Goal: Navigation & Orientation: Go to known website

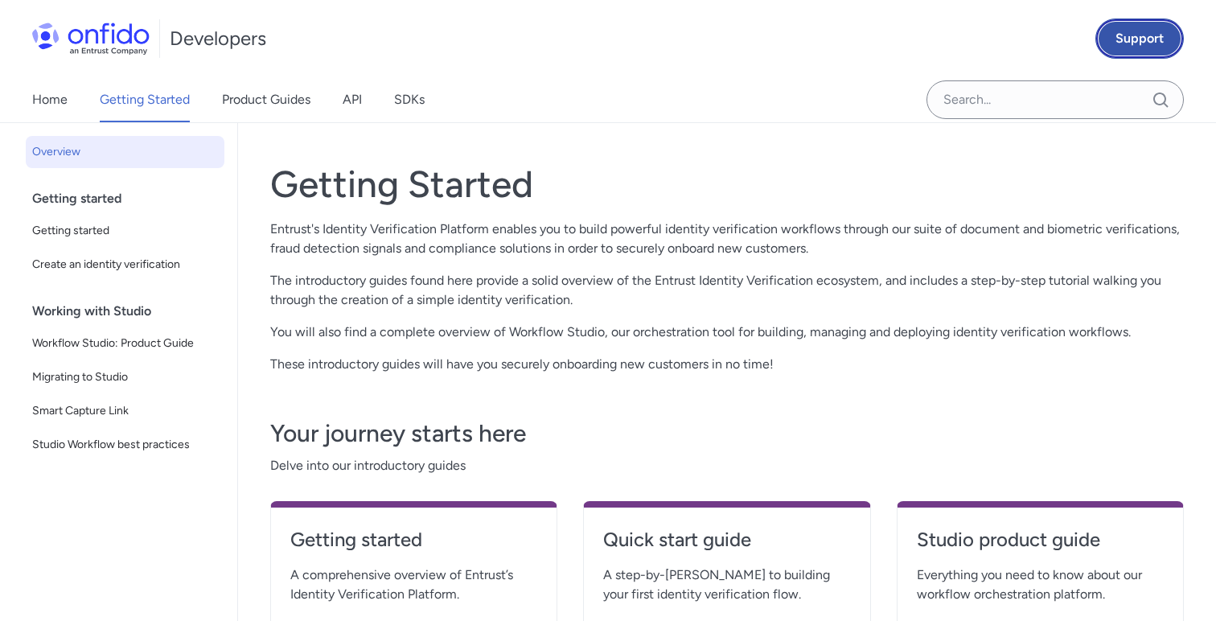
click at [1137, 39] on link "Support" at bounding box center [1140, 38] width 88 height 40
click at [40, 111] on link "Home" at bounding box center [49, 99] width 35 height 45
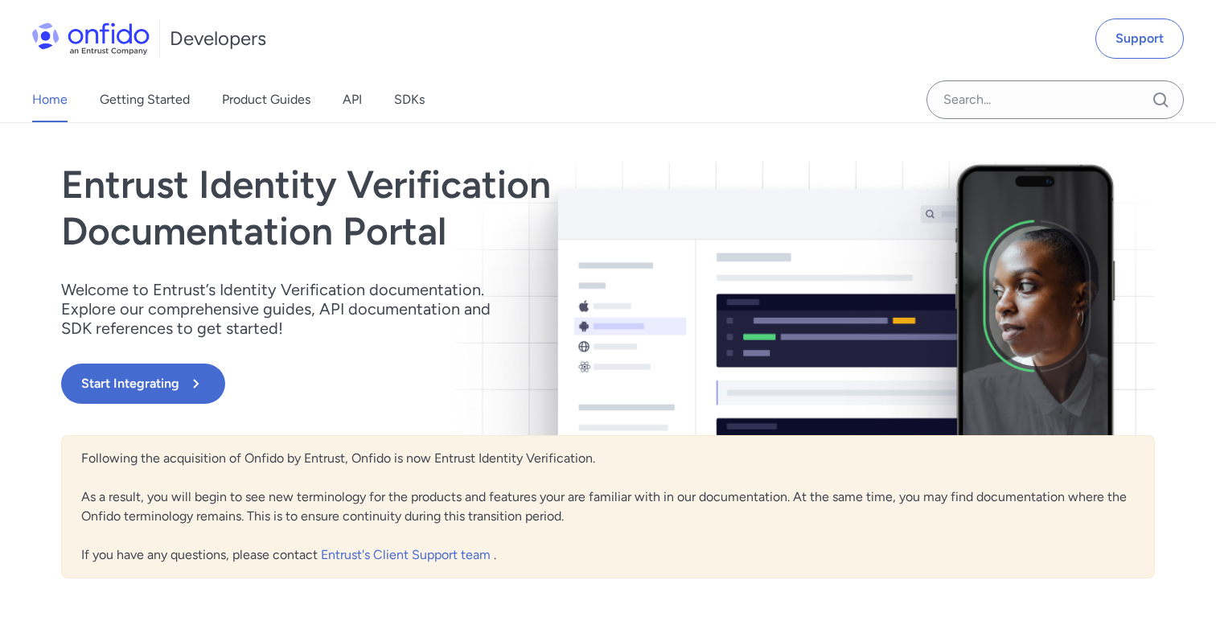
click at [46, 43] on img at bounding box center [90, 39] width 117 height 32
